Goal: Find specific fact: Find specific fact

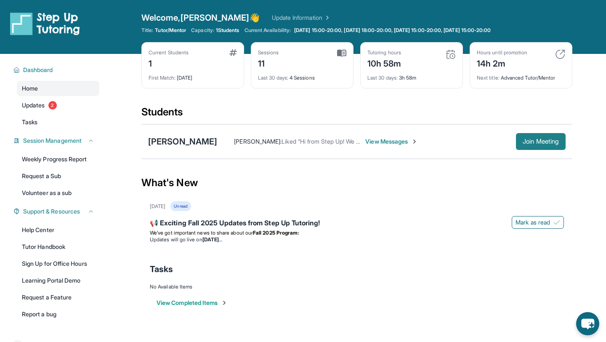
click at [526, 143] on span "Join Meeting" at bounding box center [541, 141] width 36 height 5
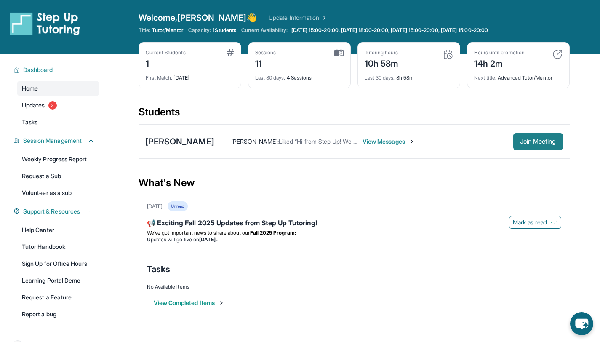
click at [531, 142] on span "Join Meeting" at bounding box center [538, 141] width 36 height 5
click at [519, 137] on button "Join Meeting" at bounding box center [538, 141] width 50 height 17
click at [367, 139] on span "View Messages" at bounding box center [388, 141] width 53 height 8
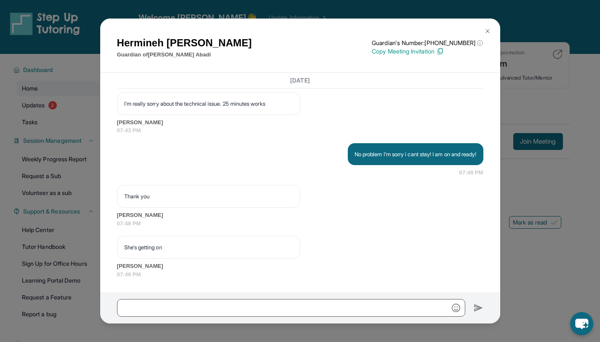
scroll to position [6642, 0]
click at [486, 30] on img at bounding box center [487, 31] width 7 height 7
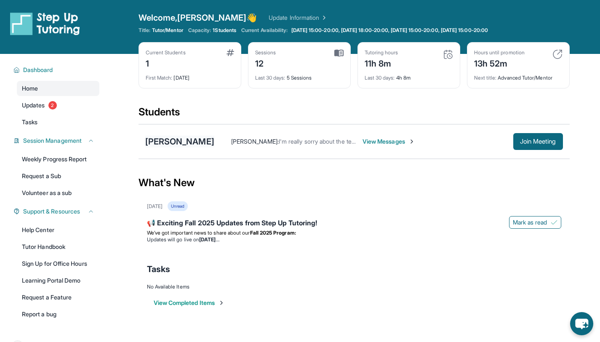
click at [167, 142] on div "[PERSON_NAME]" at bounding box center [179, 141] width 69 height 12
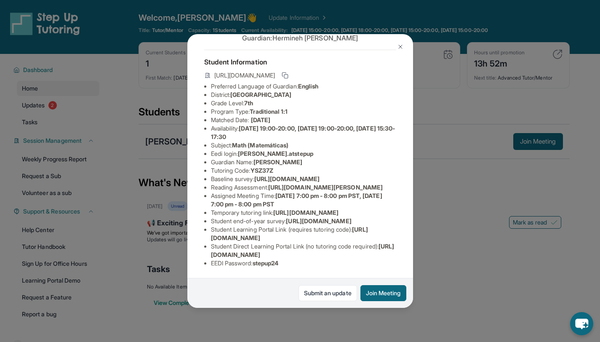
scroll to position [72, 0]
drag, startPoint x: 292, startPoint y: 118, endPoint x: 243, endPoint y: 117, distance: 49.7
click at [243, 149] on li "Eedi login : [PERSON_NAME].atstepup" at bounding box center [303, 153] width 185 height 8
copy span "[PERSON_NAME].atstepup"
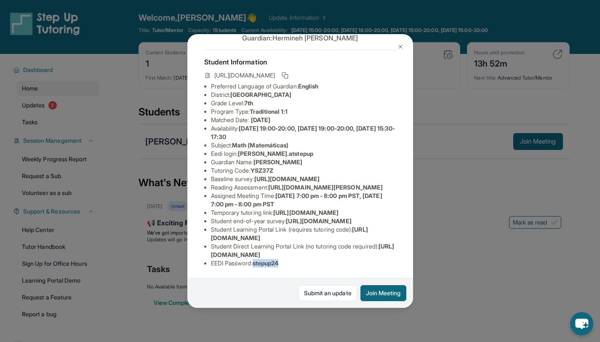
drag, startPoint x: 287, startPoint y: 258, endPoint x: 257, endPoint y: 257, distance: 30.3
click at [257, 259] on li "EEDI Password : stepup24" at bounding box center [303, 263] width 185 height 8
copy span "stepup24"
